Goal: Check status

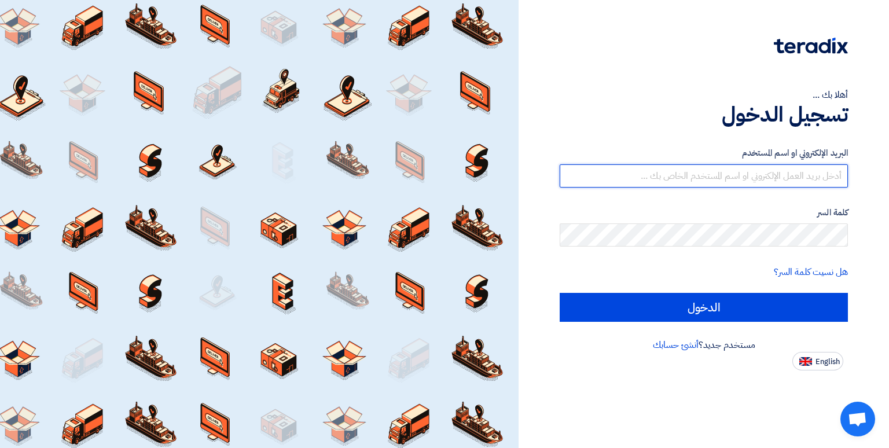
click at [646, 174] on input "text" at bounding box center [703, 175] width 288 height 23
drag, startPoint x: 646, startPoint y: 174, endPoint x: 608, endPoint y: 175, distance: 37.6
click at [608, 175] on input "text" at bounding box center [703, 175] width 288 height 23
paste input "[EMAIL_ADDRESS][DOMAIN_NAME]"
type input "[EMAIL_ADDRESS][DOMAIN_NAME]"
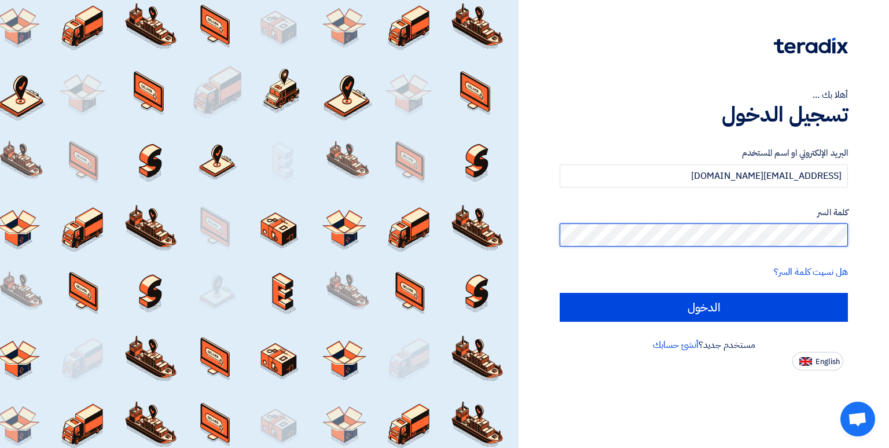
click at [559, 293] on input "الدخول" at bounding box center [703, 307] width 288 height 29
type input "Sign in"
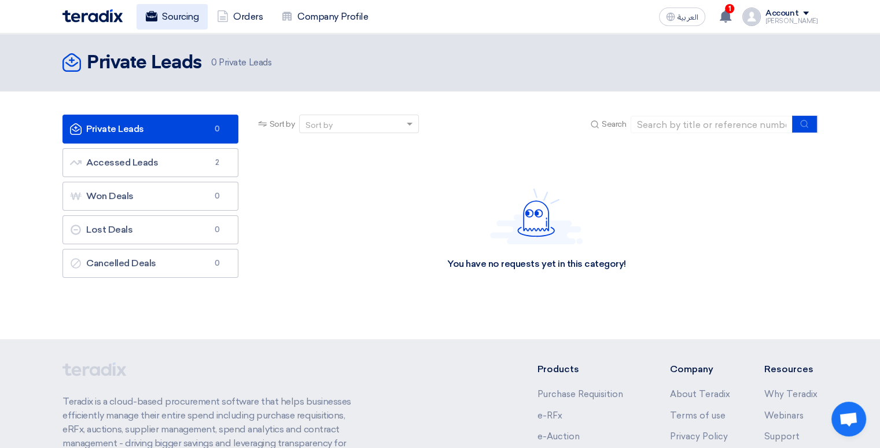
click at [182, 14] on link "Sourcing" at bounding box center [172, 16] width 71 height 25
click at [731, 13] on use at bounding box center [726, 16] width 12 height 13
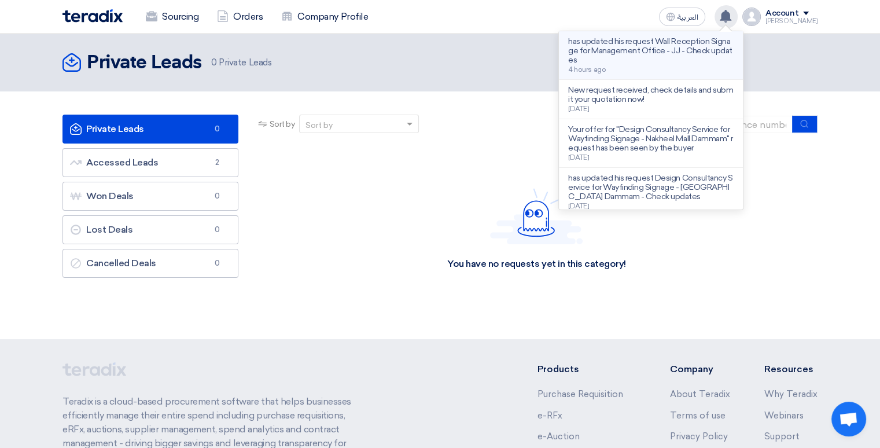
click at [649, 39] on p "has updated his request Wall Reception Signage for Management Office - JJ - Che…" at bounding box center [650, 51] width 165 height 28
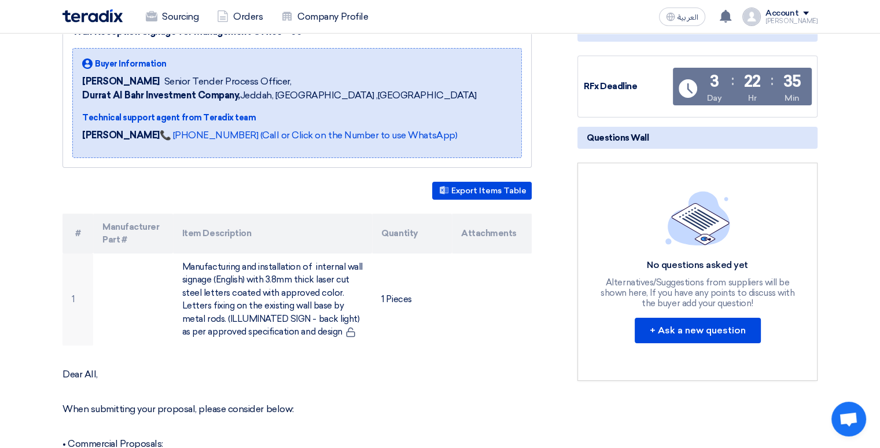
scroll to position [116, 0]
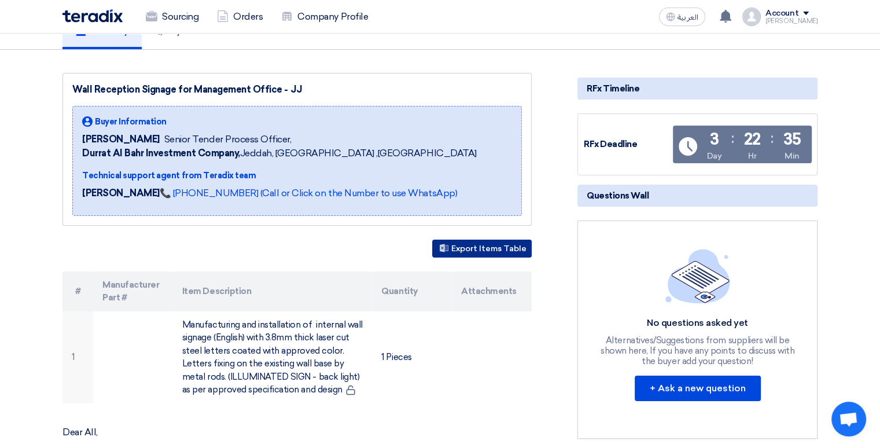
click at [478, 252] on button "Export Items Table" at bounding box center [482, 249] width 100 height 18
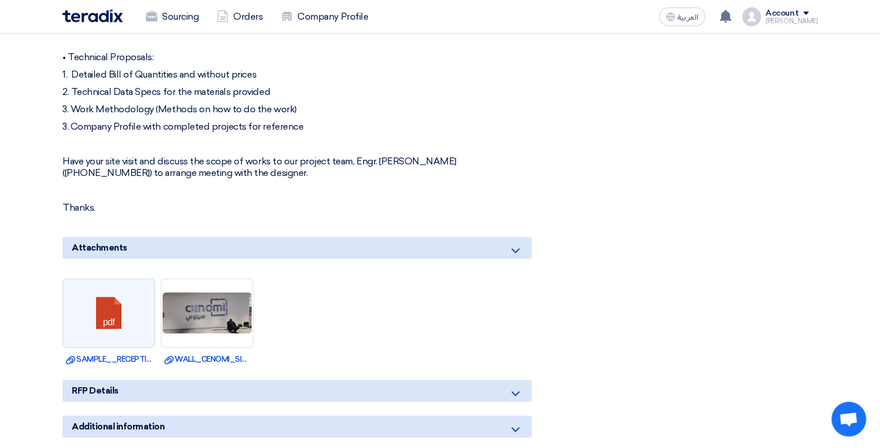
scroll to position [300, 0]
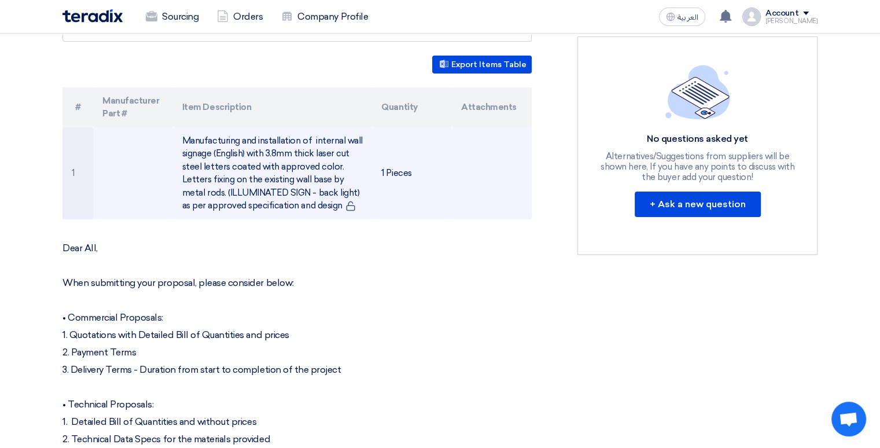
click at [294, 186] on td "Manufacturing and installation of internal wall signage (English) with 3.8mm th…" at bounding box center [273, 173] width 200 height 92
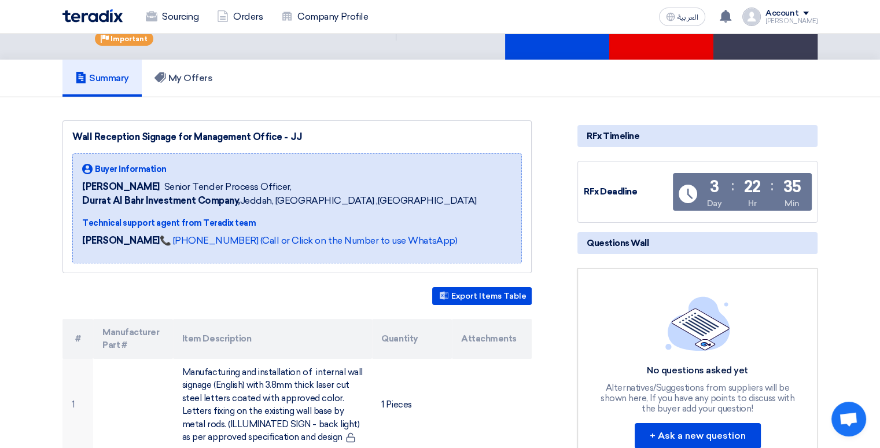
drag, startPoint x: 121, startPoint y: 215, endPoint x: 264, endPoint y: 220, distance: 142.4
click at [251, 220] on div "Technical support agent from Teradix team" at bounding box center [279, 223] width 395 height 12
click at [375, 221] on div "Technical support agent from Teradix team" at bounding box center [279, 223] width 395 height 12
drag, startPoint x: 361, startPoint y: 206, endPoint x: 143, endPoint y: 169, distance: 220.7
click at [146, 170] on div "Buyer Information [PERSON_NAME] Senior Tender Process Officer, Durrat [PERSON_N…" at bounding box center [279, 208] width 395 height 90
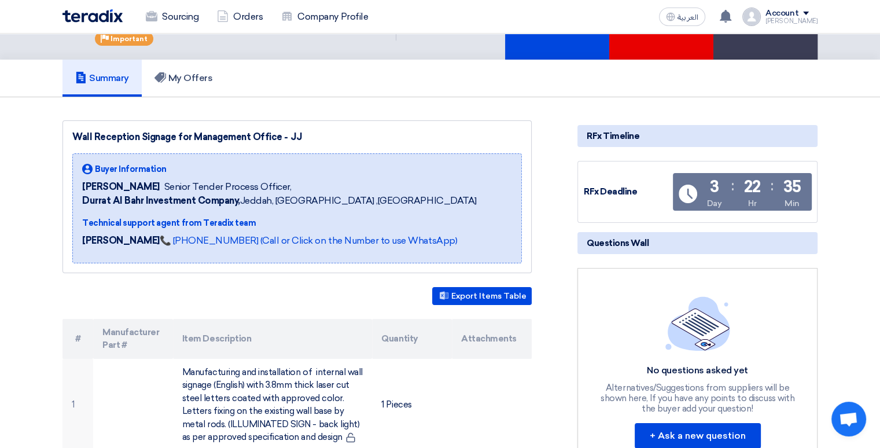
click at [371, 176] on div "Buyer Information [PERSON_NAME] Senior Tender Process Officer, Durrat [PERSON_N…" at bounding box center [279, 185] width 395 height 45
